Goal: Task Accomplishment & Management: Use online tool/utility

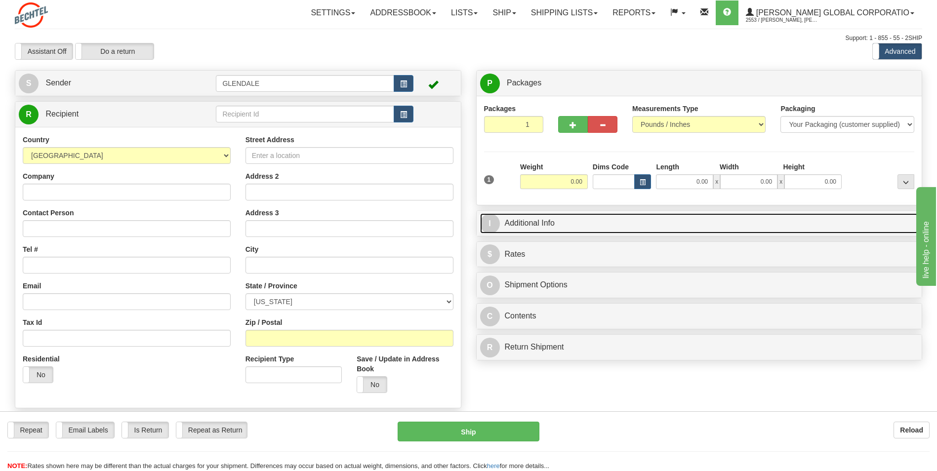
click at [535, 225] on link "I Additional Info" at bounding box center [699, 223] width 438 height 20
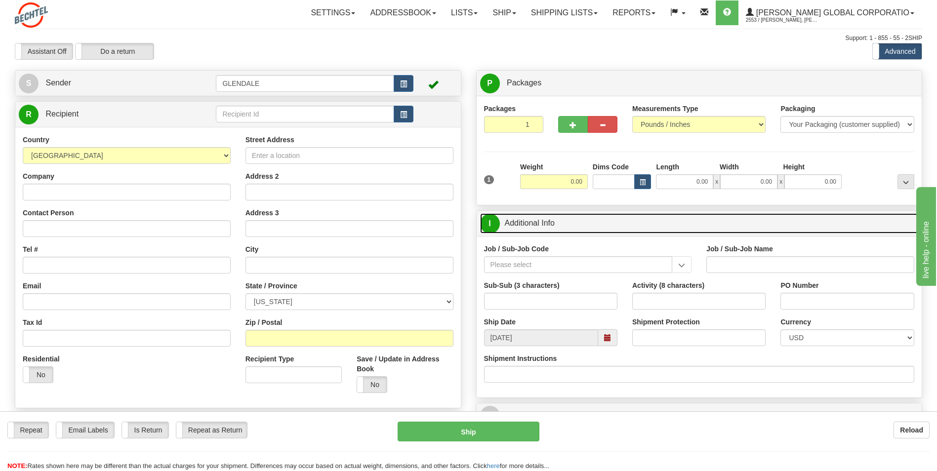
click at [535, 225] on link "I Additional Info" at bounding box center [699, 223] width 438 height 20
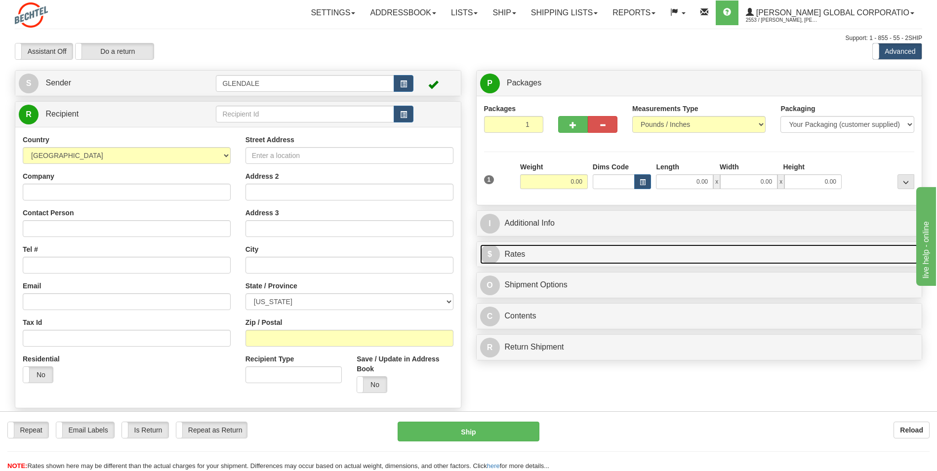
click at [532, 253] on link "$ Rates" at bounding box center [699, 254] width 438 height 20
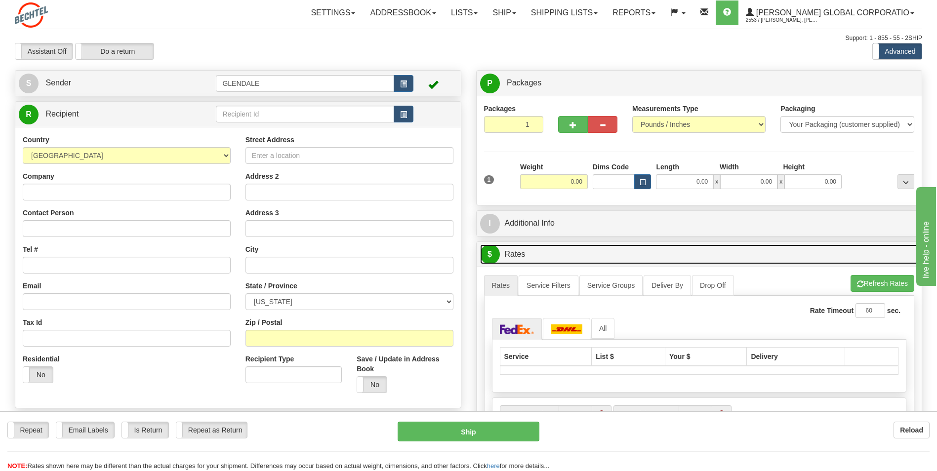
click at [532, 253] on link "$ Rates" at bounding box center [699, 254] width 438 height 20
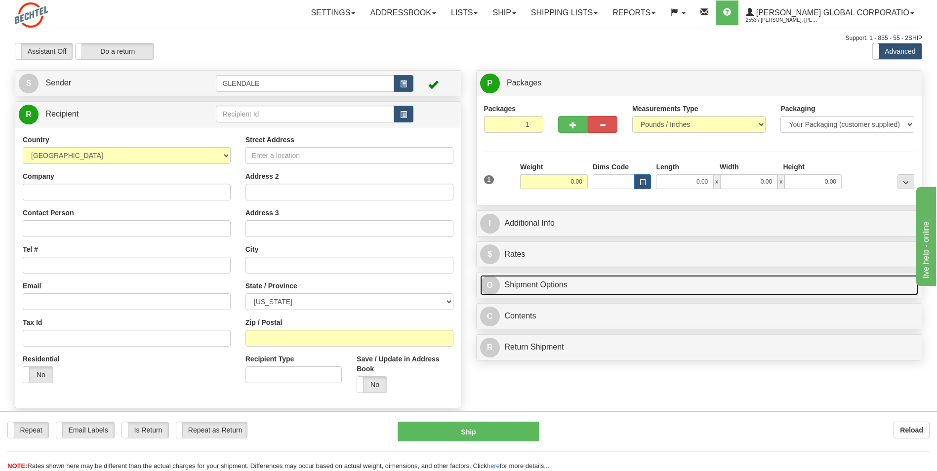
click at [533, 283] on link "O Shipment Options" at bounding box center [699, 285] width 438 height 20
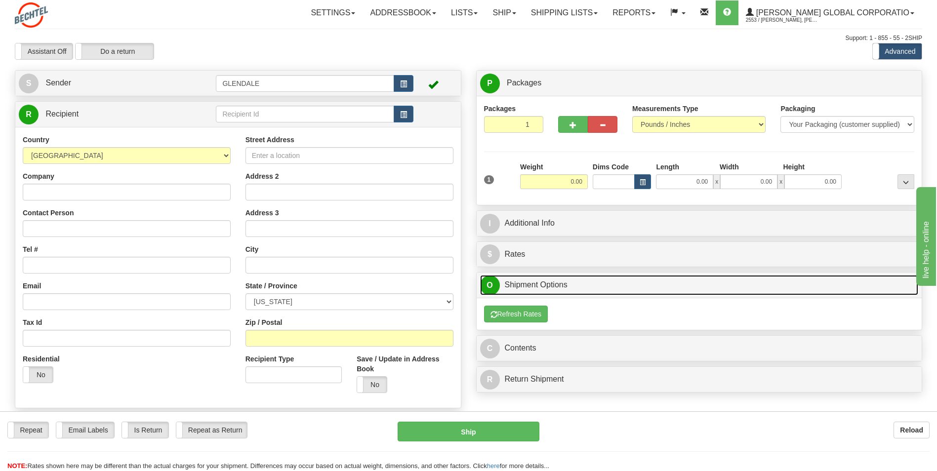
click at [533, 283] on link "O Shipment Options" at bounding box center [699, 285] width 438 height 20
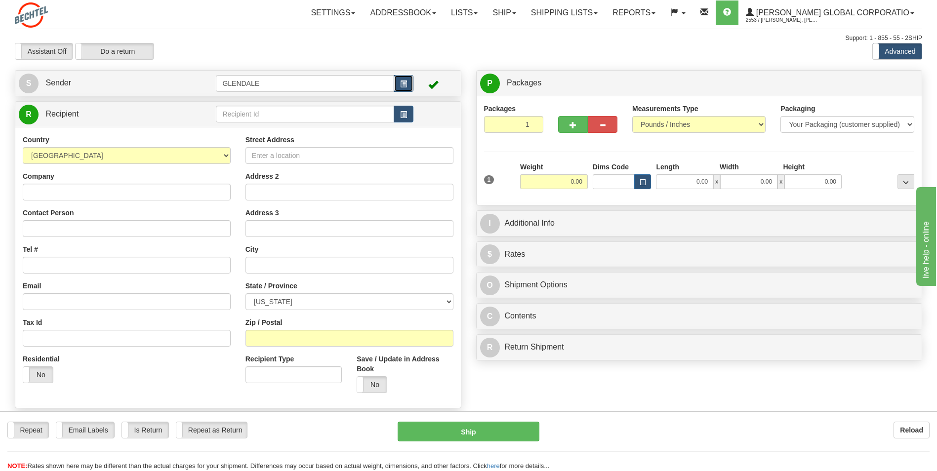
click at [405, 85] on span "button" at bounding box center [403, 84] width 7 height 6
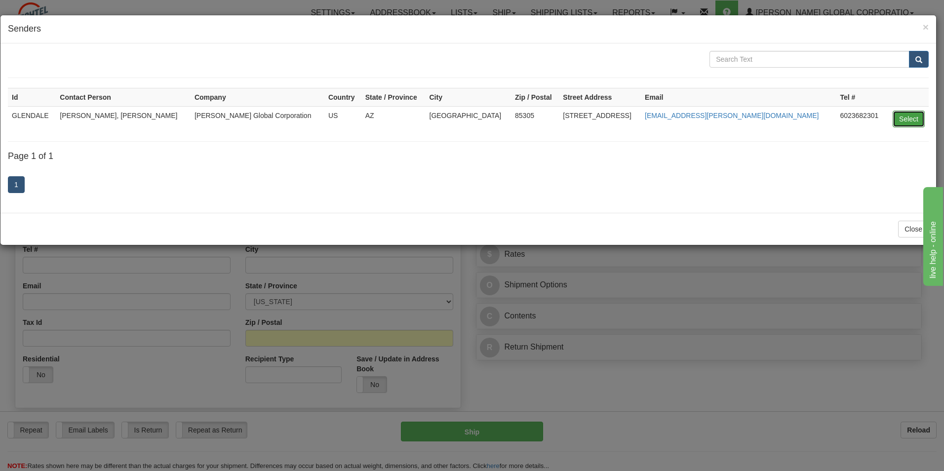
click at [912, 125] on button "Select" at bounding box center [909, 119] width 32 height 17
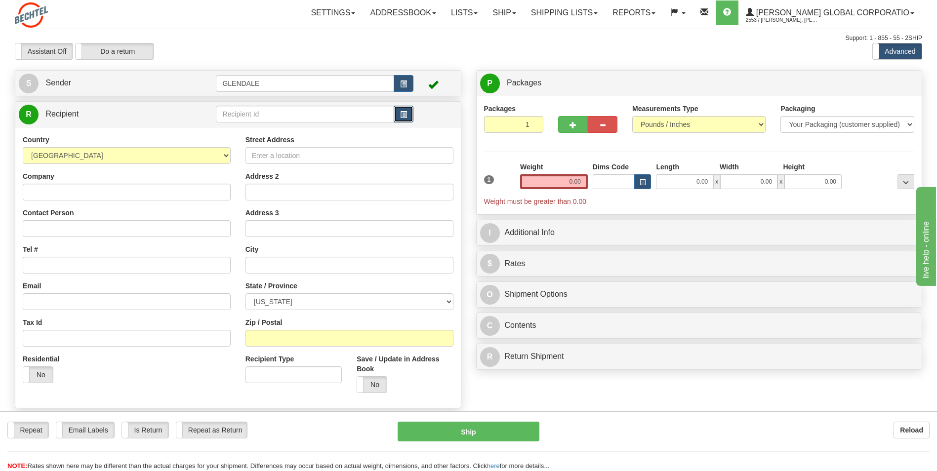
click at [404, 117] on span "button" at bounding box center [403, 115] width 7 height 6
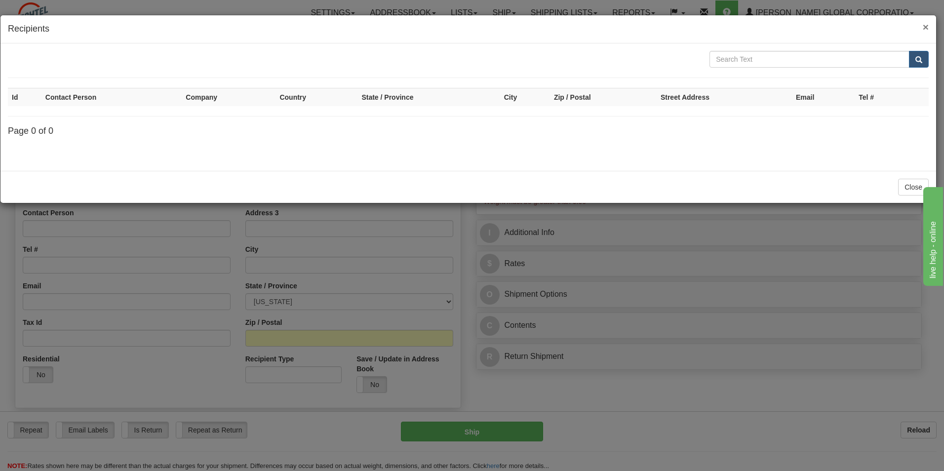
click at [928, 27] on span "×" at bounding box center [926, 26] width 6 height 11
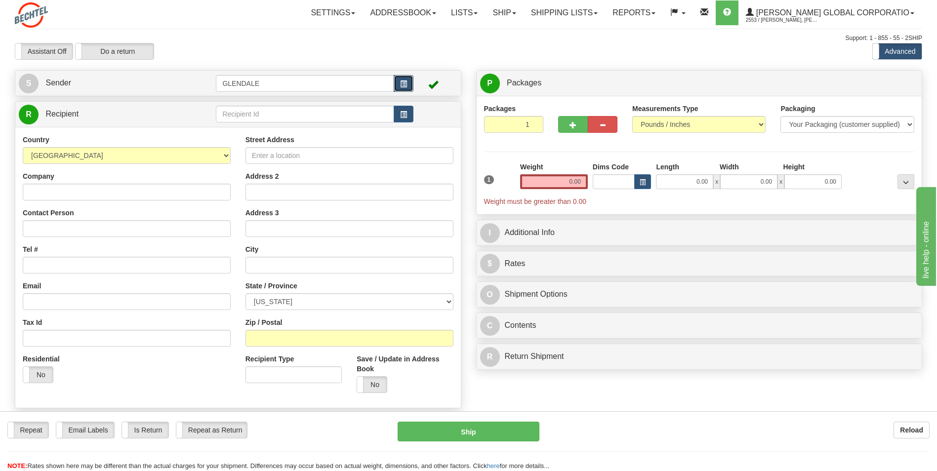
click at [404, 83] on span "button" at bounding box center [403, 84] width 7 height 6
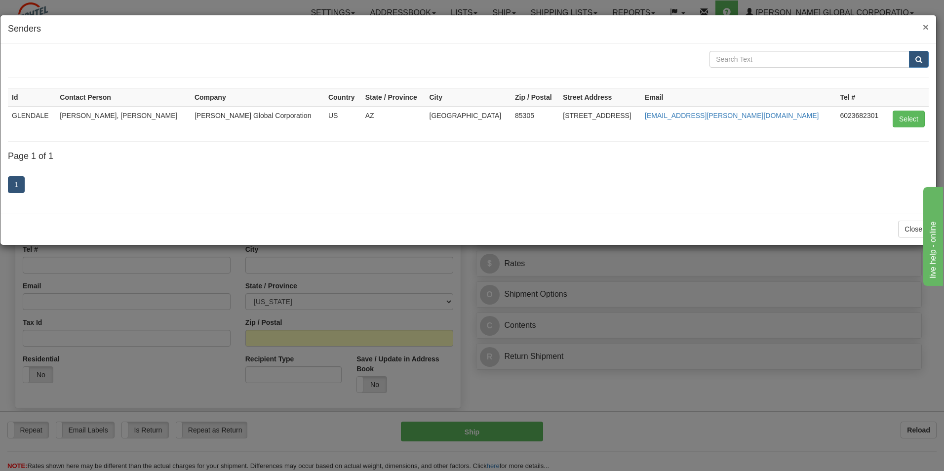
click at [927, 25] on span "×" at bounding box center [926, 26] width 6 height 11
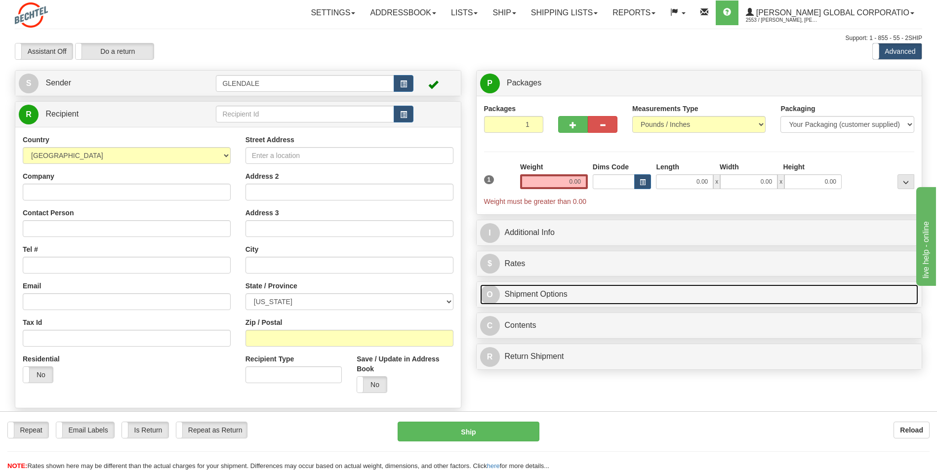
click at [544, 293] on link "O Shipment Options" at bounding box center [699, 294] width 438 height 20
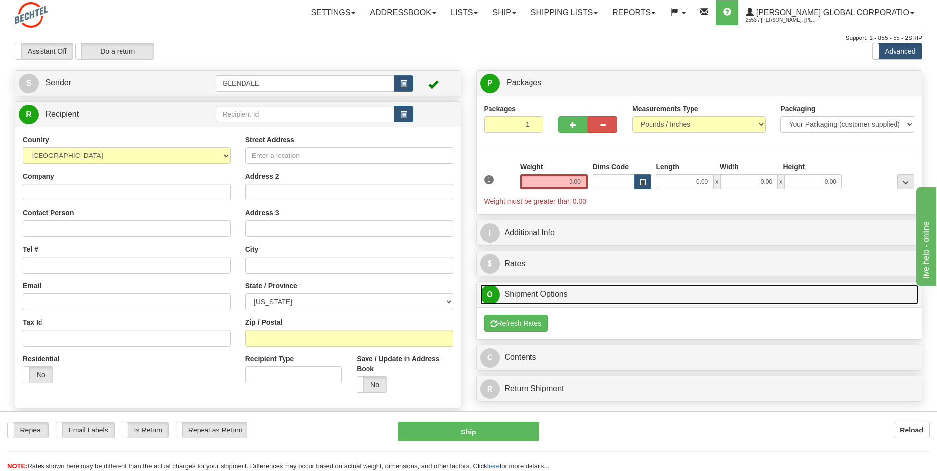
click at [544, 293] on link "O Shipment Options" at bounding box center [699, 294] width 438 height 20
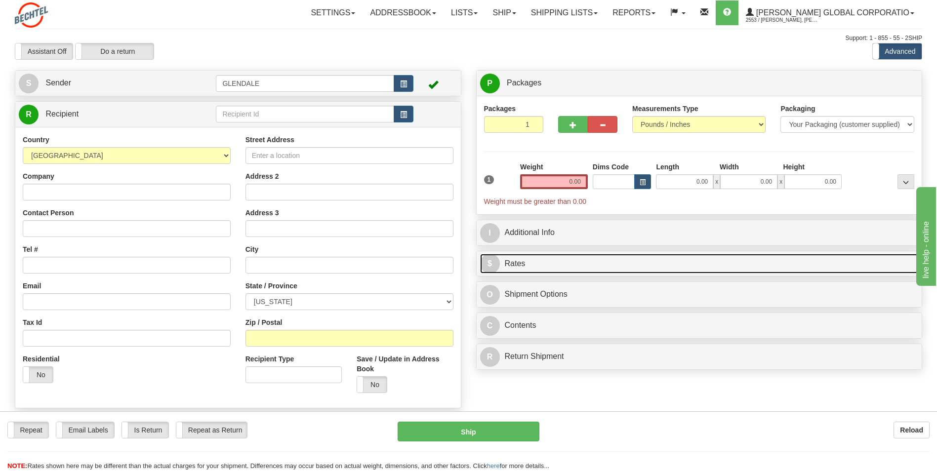
click at [548, 262] on link "$ Rates" at bounding box center [699, 264] width 438 height 20
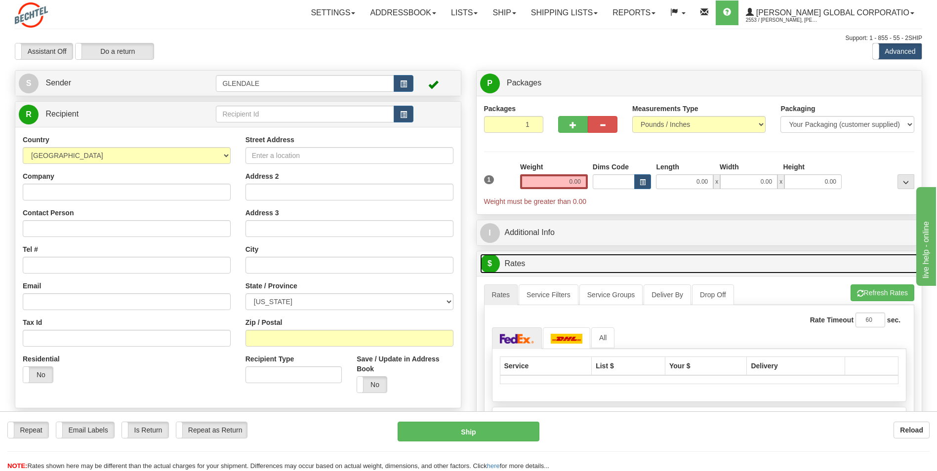
click at [548, 262] on link "$ Rates" at bounding box center [699, 264] width 438 height 20
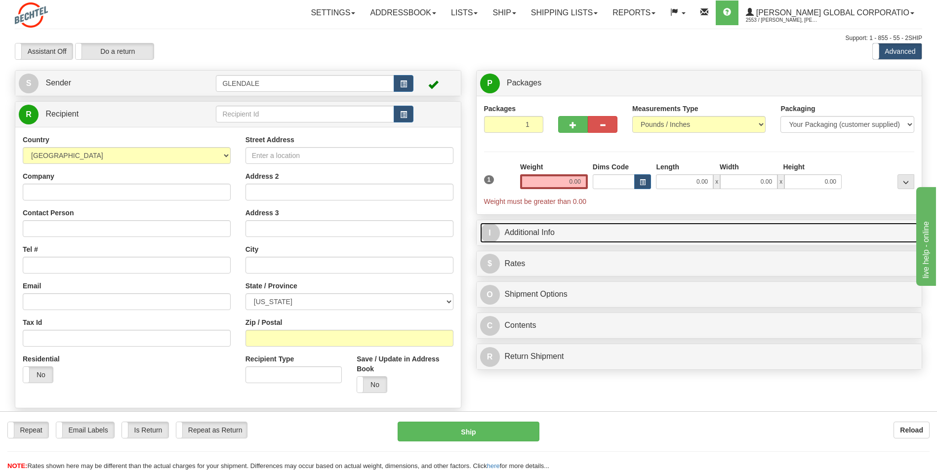
click at [552, 231] on link "I Additional Info" at bounding box center [699, 233] width 438 height 20
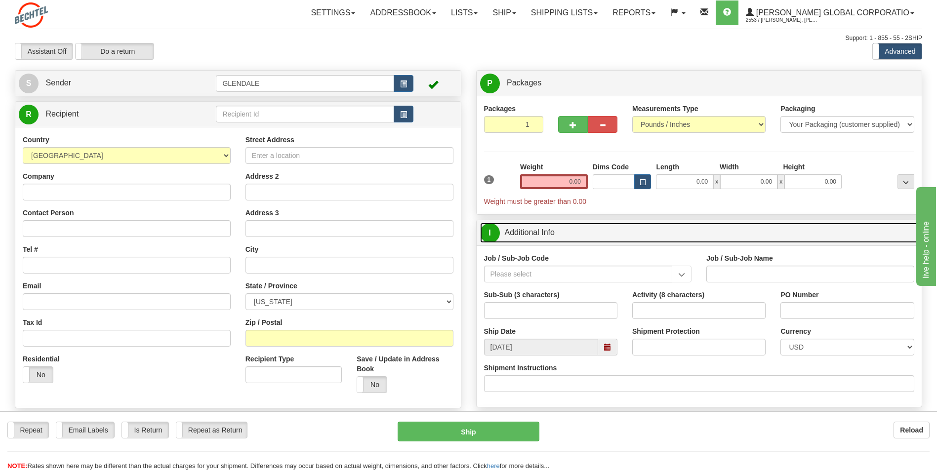
click at [552, 231] on link "I Additional Info" at bounding box center [699, 233] width 438 height 20
